Goal: Navigation & Orientation: Find specific page/section

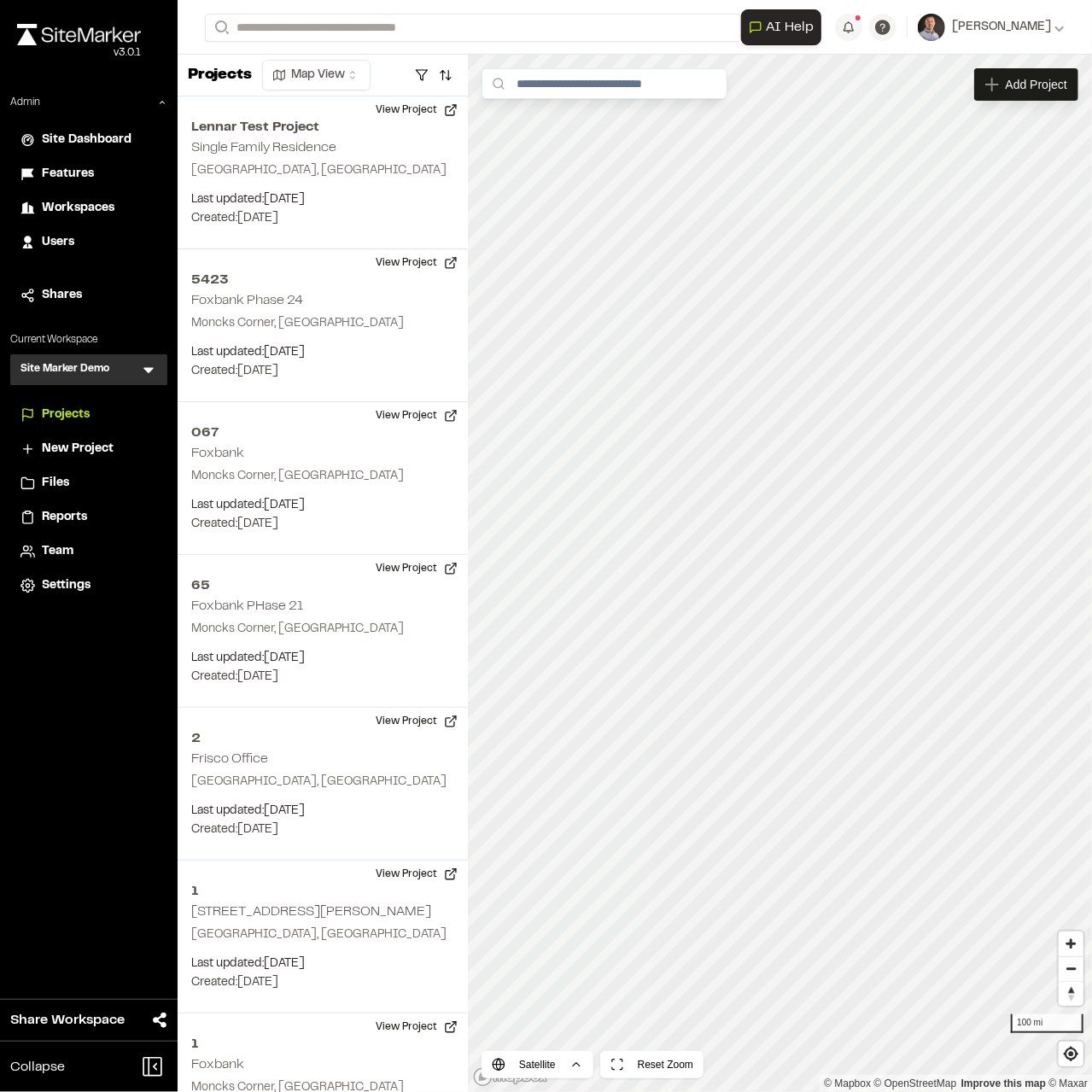
click at [84, 210] on span "Workspaces" at bounding box center [79, 208] width 73 height 19
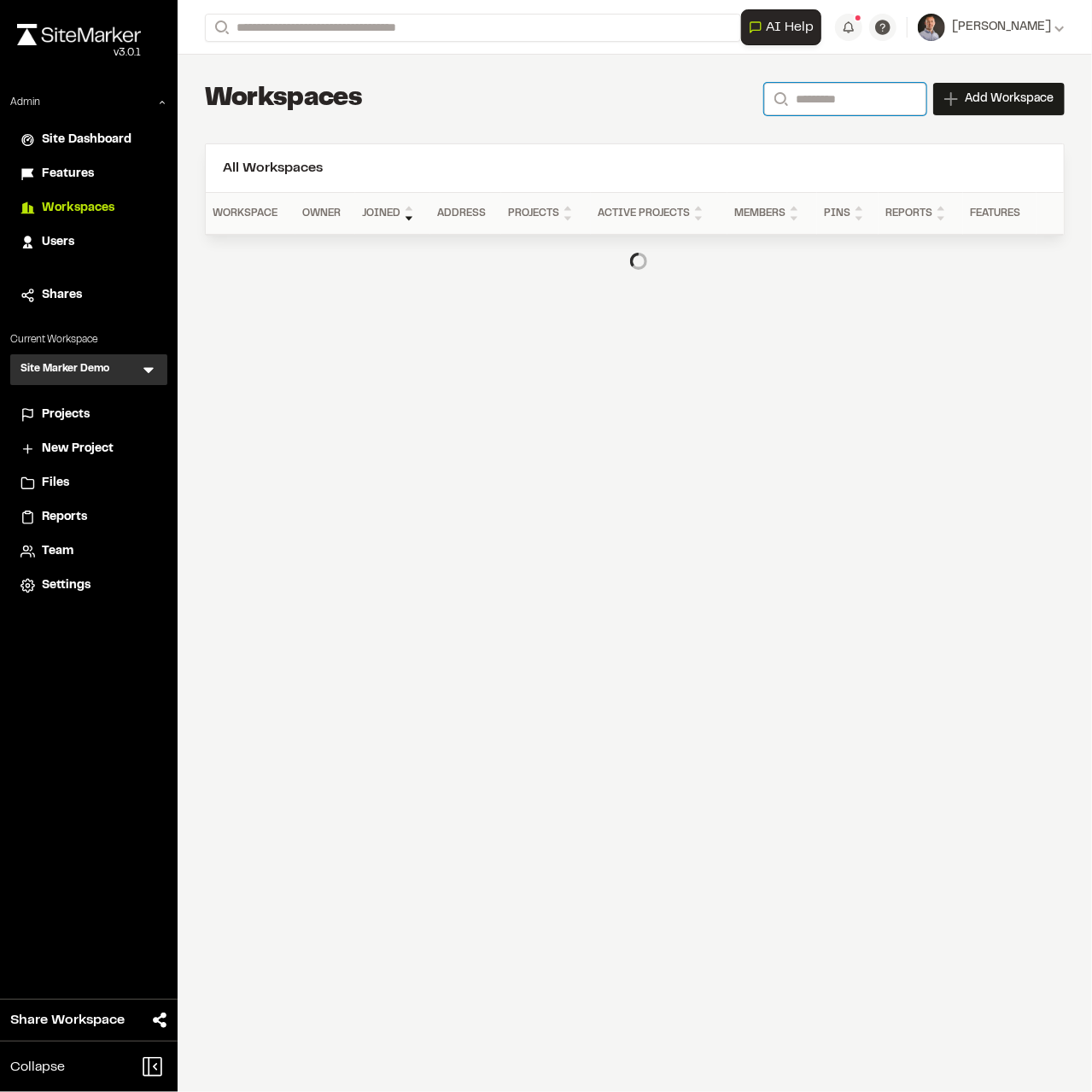
click at [842, 104] on input "Search" at bounding box center [845, 99] width 163 height 33
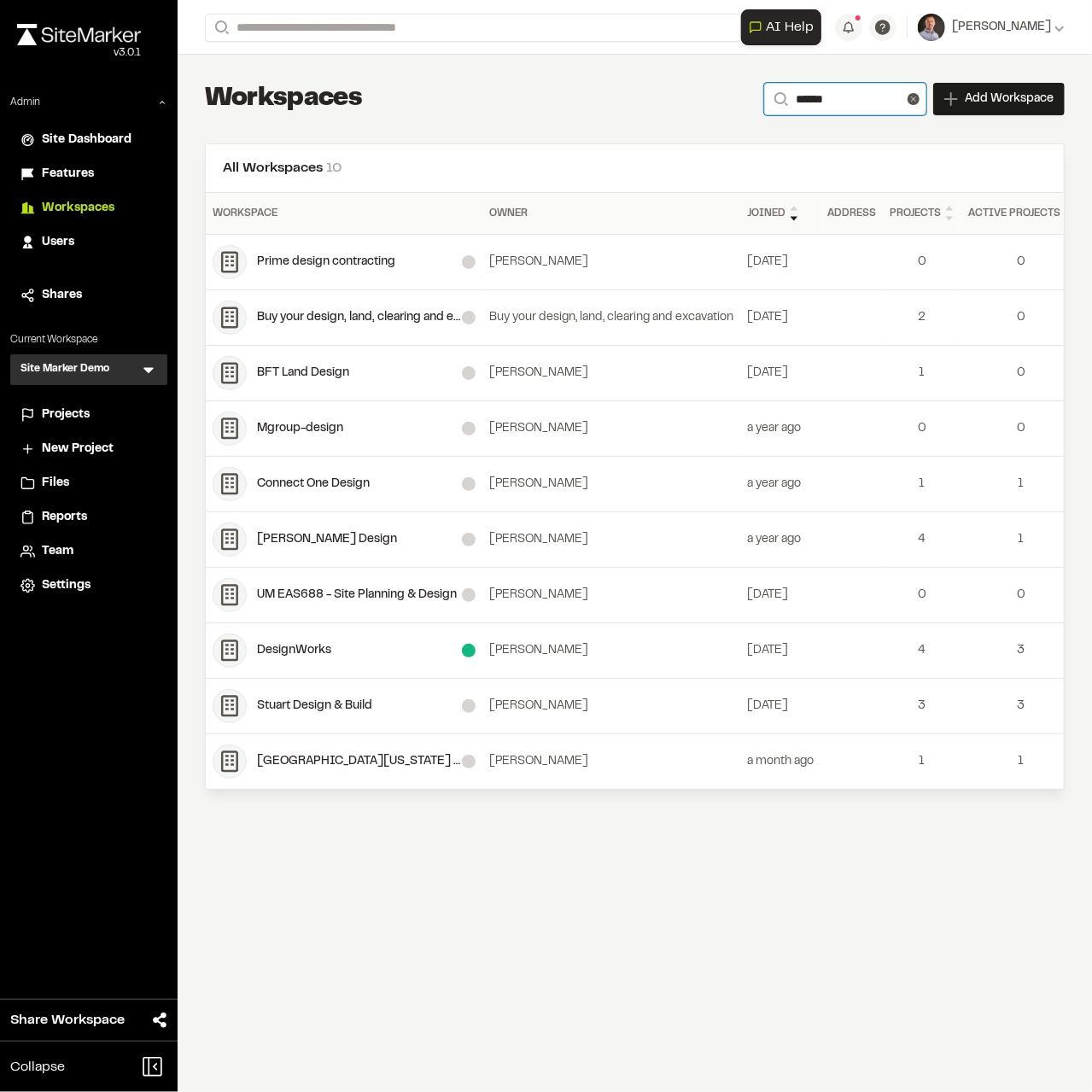
type input "******"
click at [303, 643] on div "DesignWorks" at bounding box center [359, 651] width 205 height 19
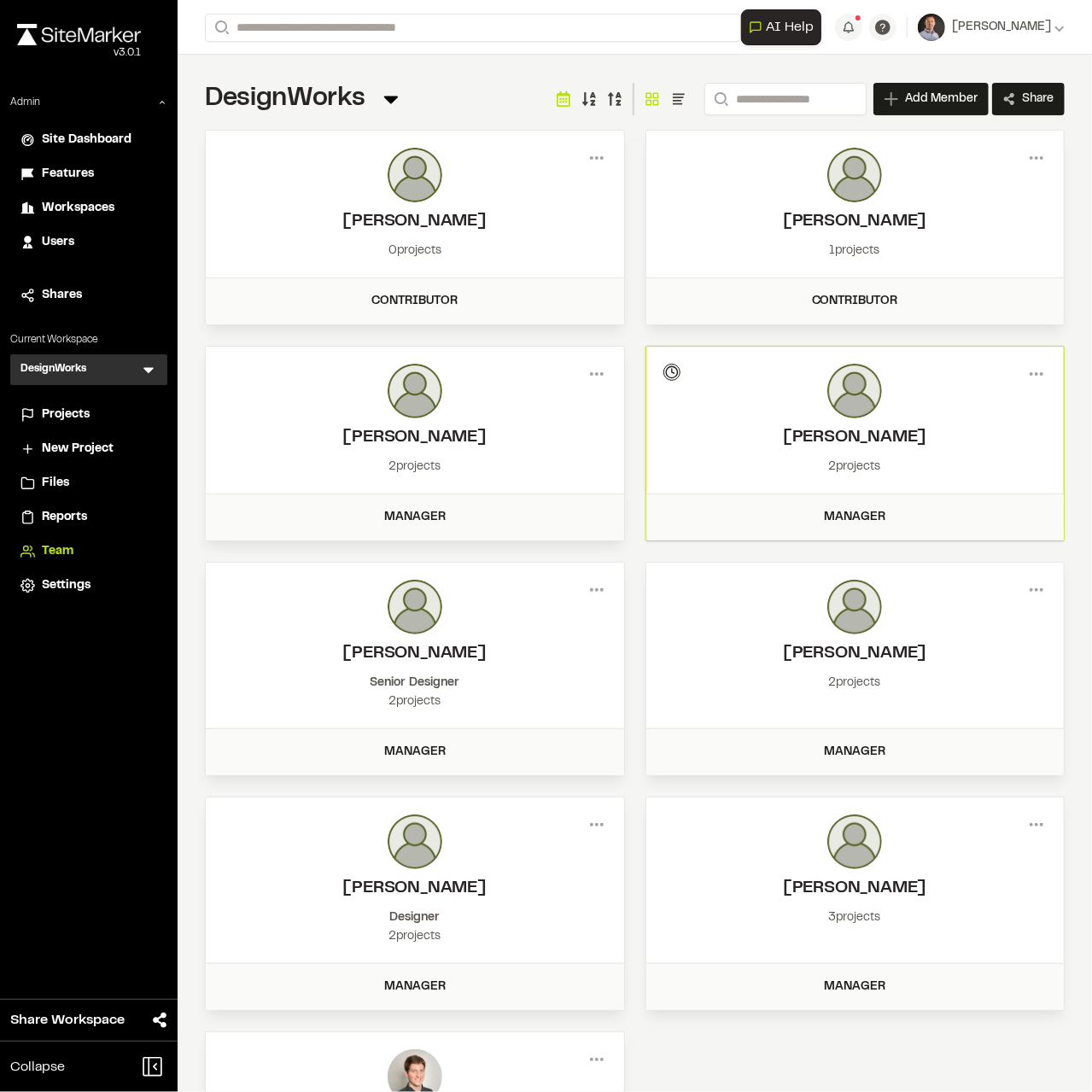
click at [88, 414] on span "Projects" at bounding box center [65, 415] width 48 height 19
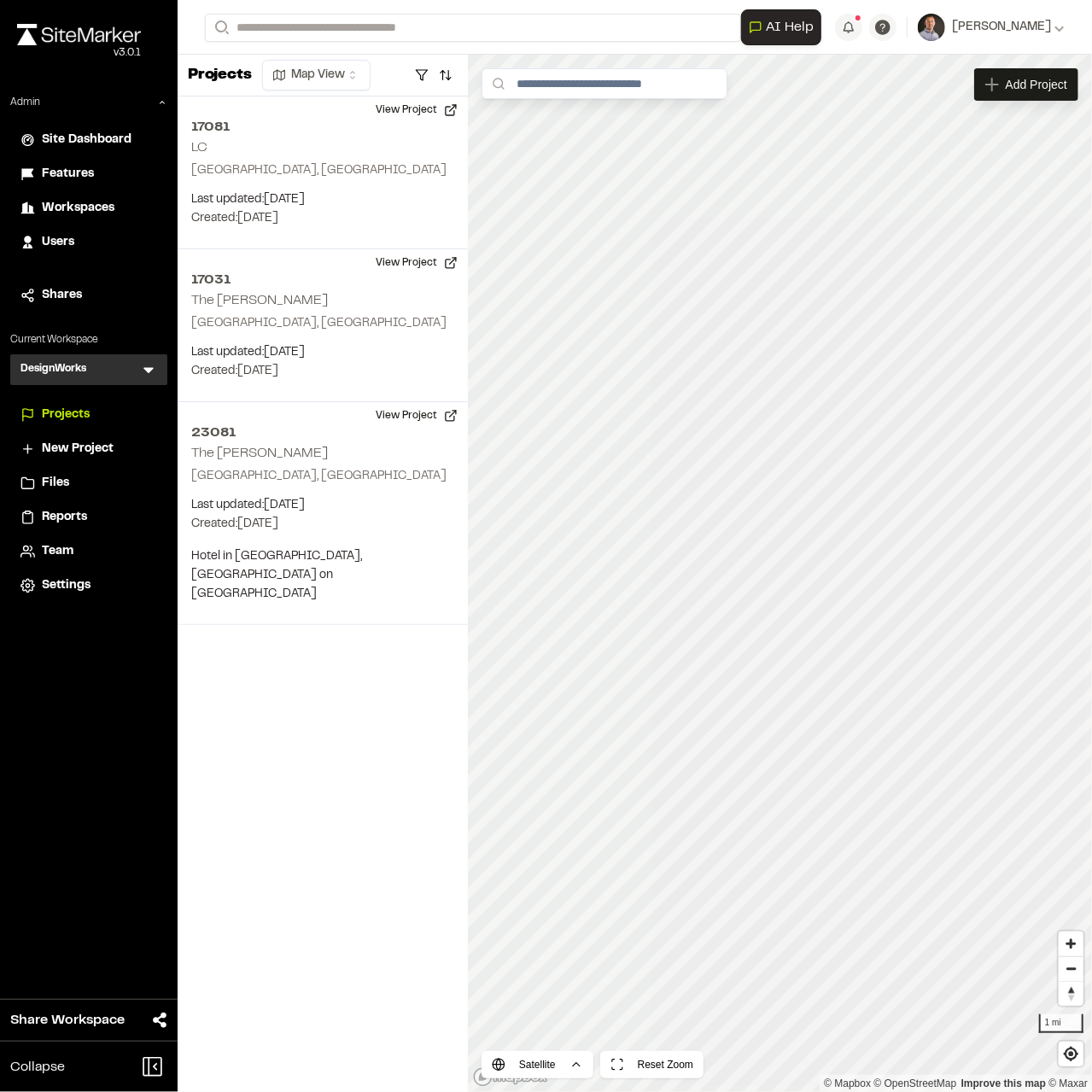
click at [89, 509] on div "Reports" at bounding box center [99, 517] width 115 height 19
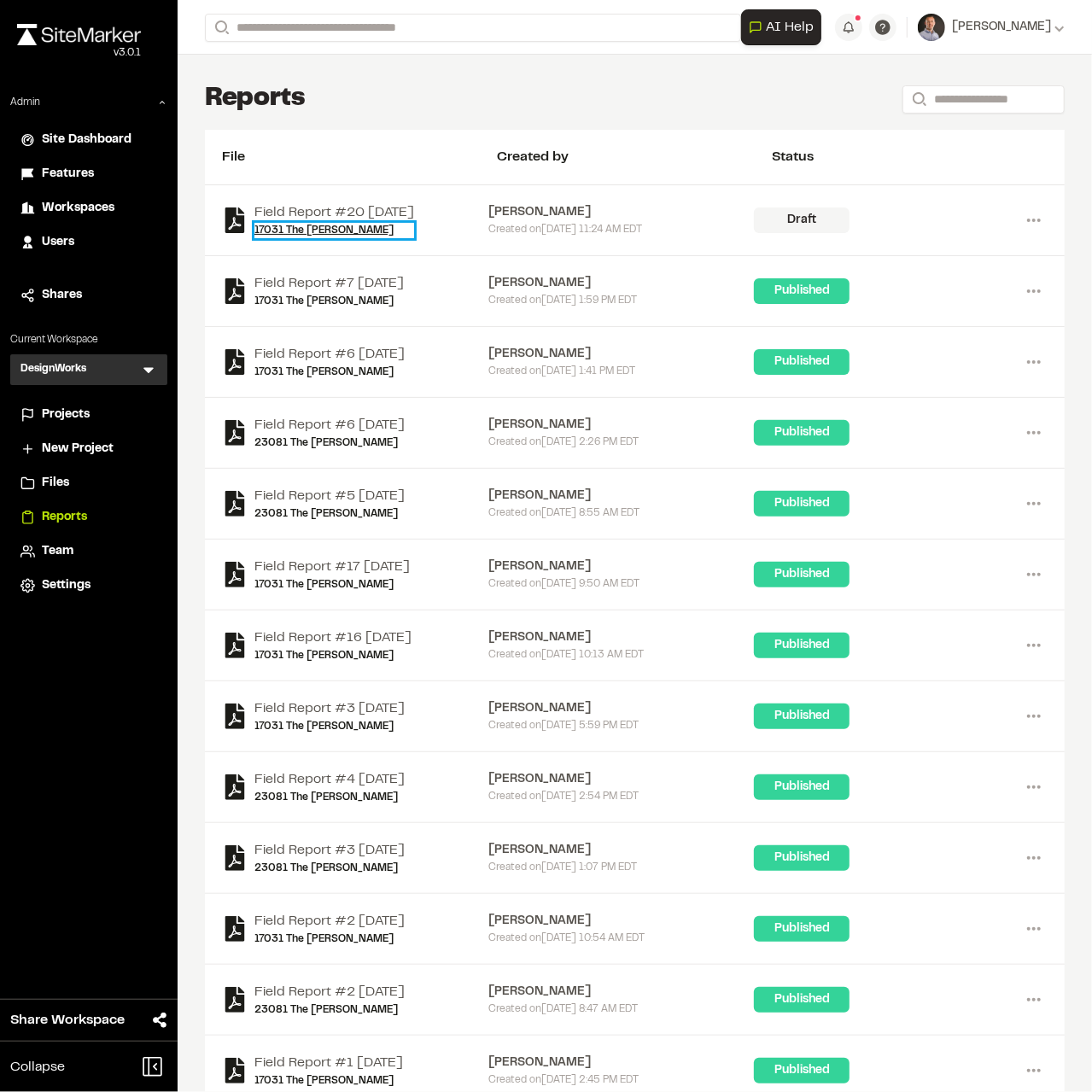
click at [278, 223] on link "17031 The [PERSON_NAME]" at bounding box center [334, 230] width 160 height 15
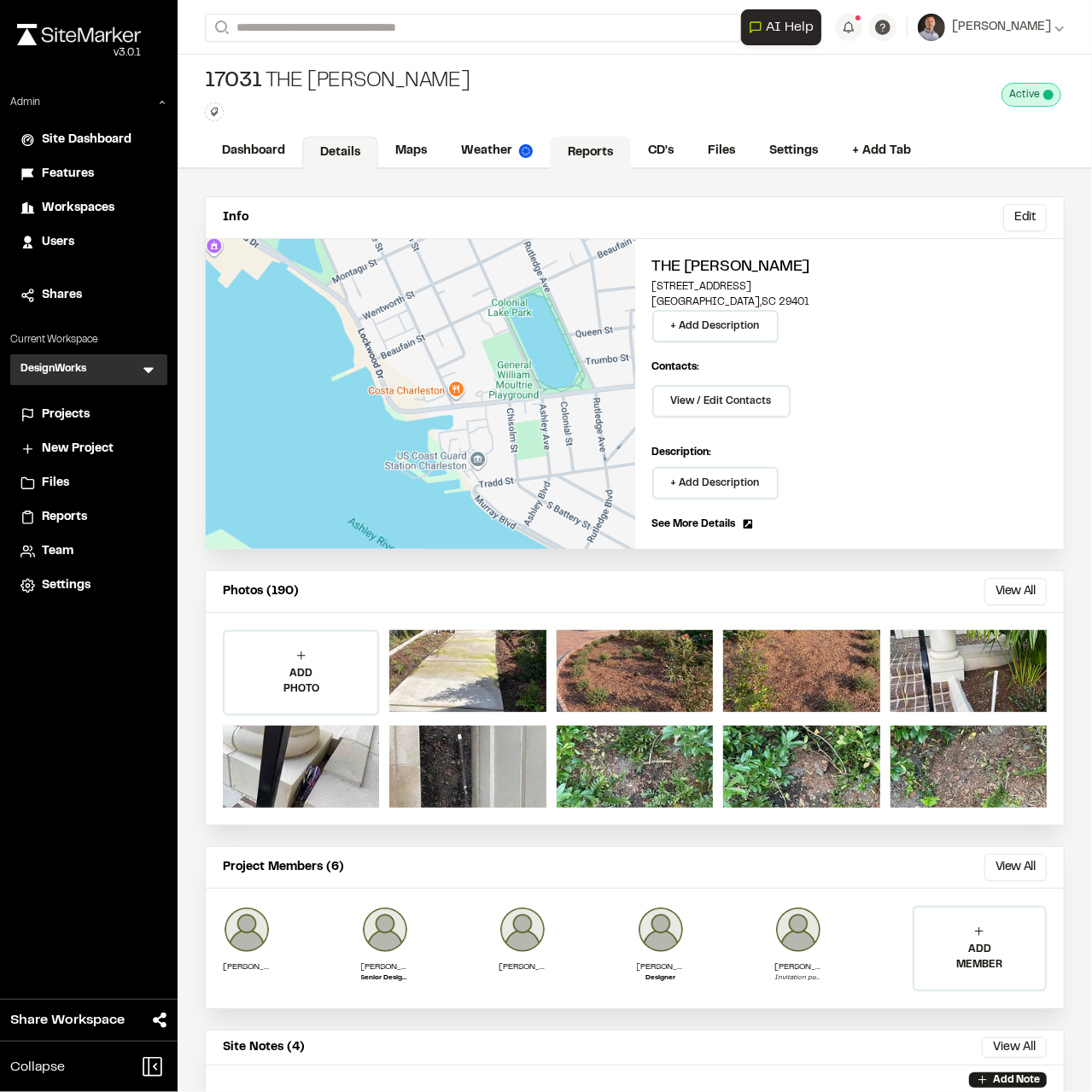
click at [585, 145] on link "Reports" at bounding box center [590, 152] width 81 height 33
